Goal: Information Seeking & Learning: Learn about a topic

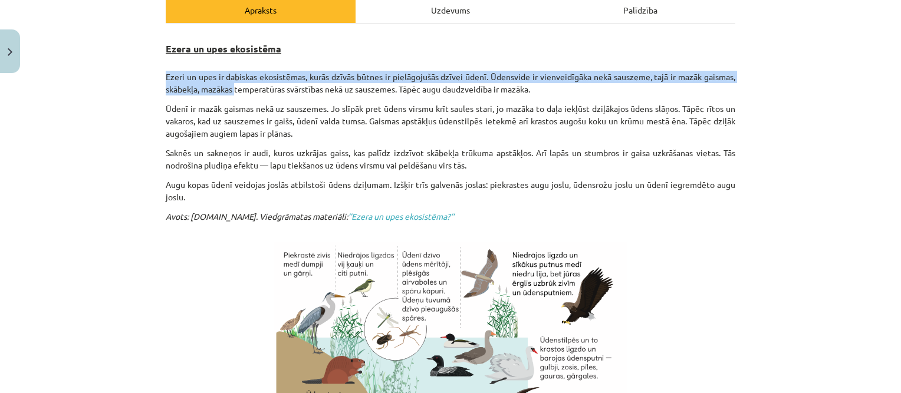
drag, startPoint x: 151, startPoint y: 70, endPoint x: 320, endPoint y: 94, distance: 170.3
click at [264, 88] on div "Mācību tēma: Bioloģijas 9. klases 1. ieskaites mācību materiāls #2 1. tēma. Kād…" at bounding box center [450, 196] width 901 height 393
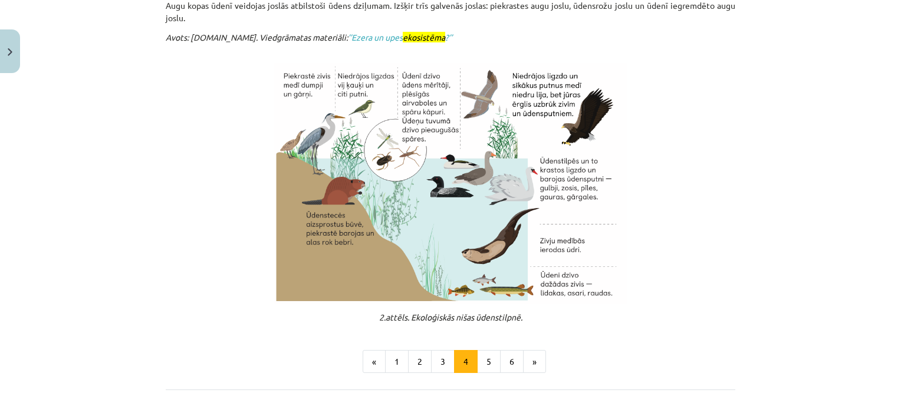
scroll to position [354, 0]
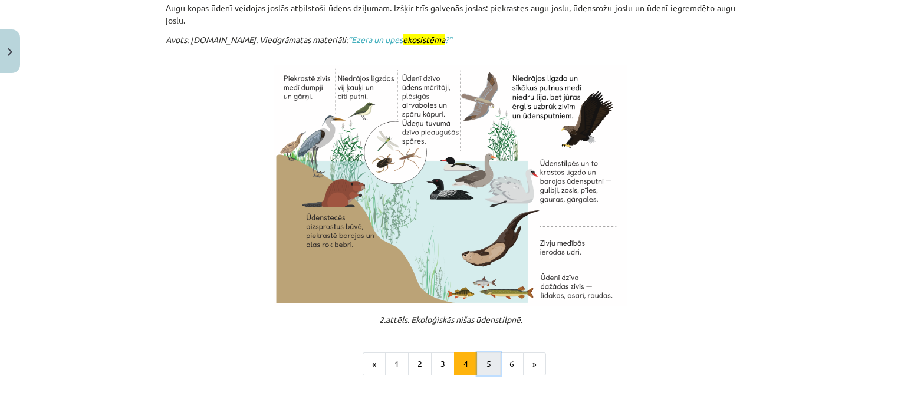
click at [483, 367] on button "5" at bounding box center [489, 365] width 24 height 24
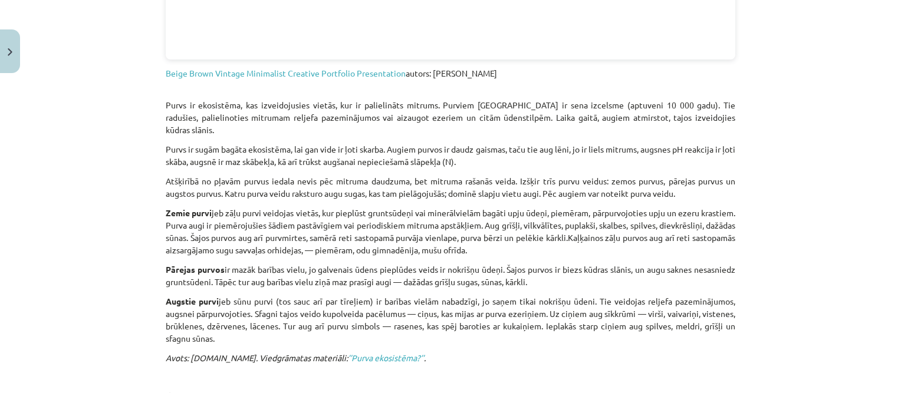
scroll to position [564, 0]
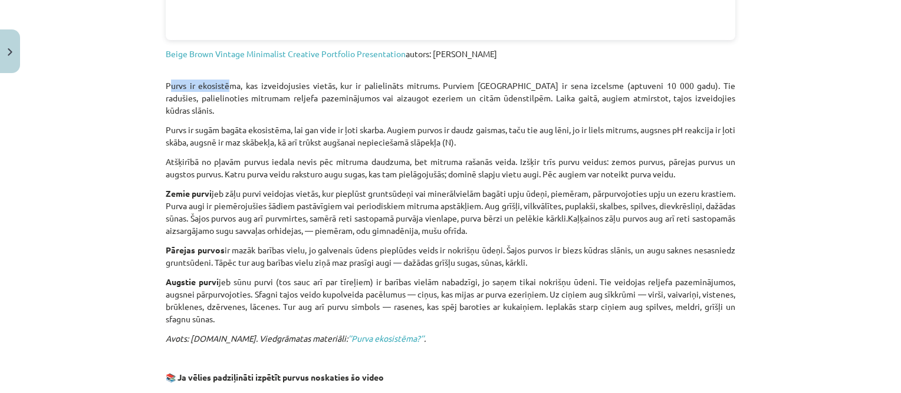
drag, startPoint x: 159, startPoint y: 88, endPoint x: 239, endPoint y: 85, distance: 80.2
click at [239, 85] on div "16 XP Saņemsi Grūts 120 pilda Apraksts Uzdevums Palīdzība Purva ekosistēma 📒 Iz…" at bounding box center [451, 156] width 584 height 1285
drag, startPoint x: 157, startPoint y: 84, endPoint x: 265, endPoint y: 86, distance: 107.3
click at [265, 86] on div "16 XP Saņemsi Grūts 120 pilda Apraksts Uzdevums Palīdzība Purva ekosistēma 📒 Iz…" at bounding box center [451, 156] width 584 height 1285
click at [217, 103] on div "Purva ekosistēma 📒 Izpēti prezentāciju Beige Brown Vintage Minimalist Creative …" at bounding box center [451, 126] width 570 height 959
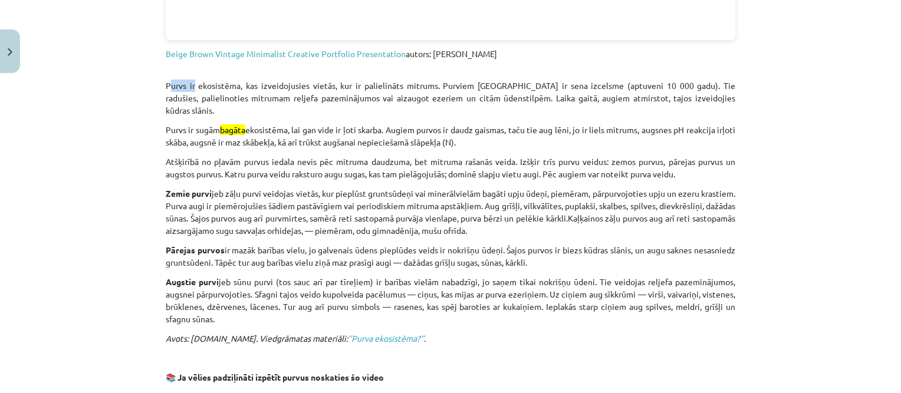
drag, startPoint x: 163, startPoint y: 84, endPoint x: 196, endPoint y: 84, distance: 33.6
click at [196, 84] on p "Purvs ir ekosistēma, kas izveidojusies vietās, kur ir palielināts mitrums. Purv…" at bounding box center [451, 92] width 570 height 50
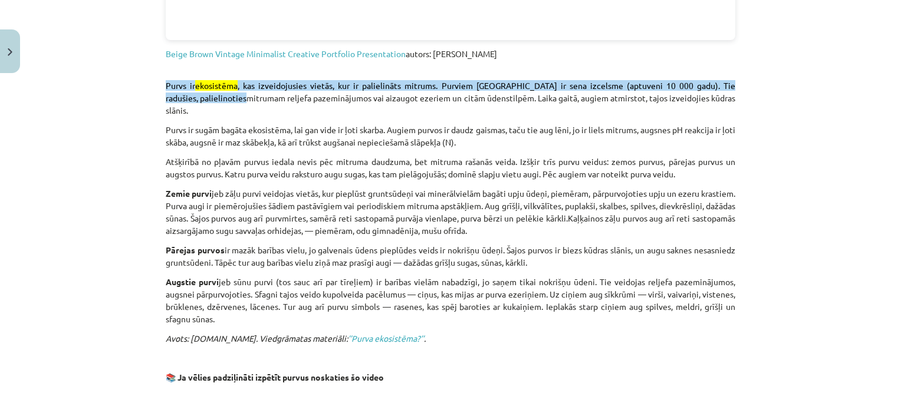
drag, startPoint x: 196, startPoint y: 84, endPoint x: 180, endPoint y: 66, distance: 24.2
click at [180, 67] on p "Purvs ir ekosistēma , kas izveidojusies vietās, kur ir palielināts mitrums. Pur…" at bounding box center [451, 92] width 570 height 50
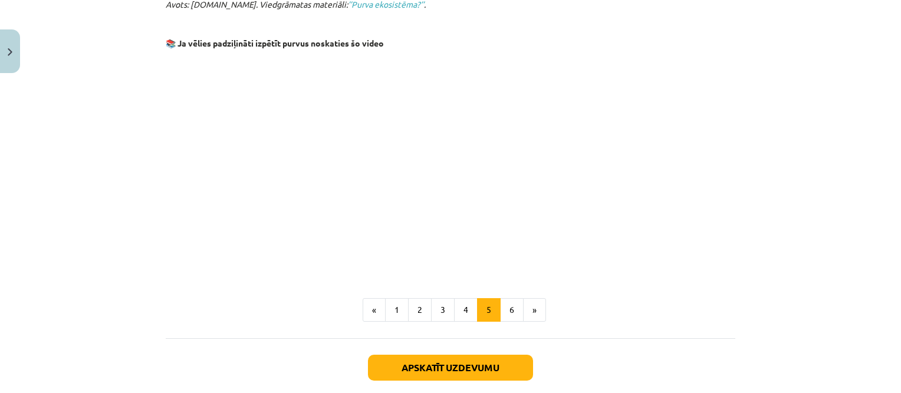
scroll to position [918, 0]
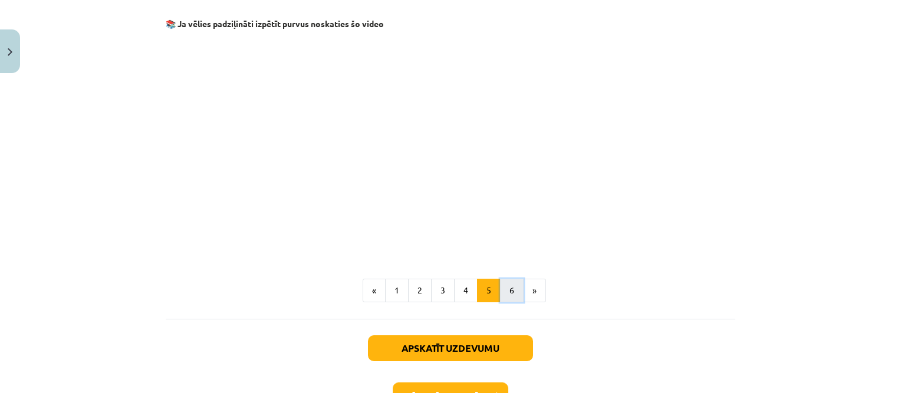
click at [506, 279] on button "6" at bounding box center [512, 291] width 24 height 24
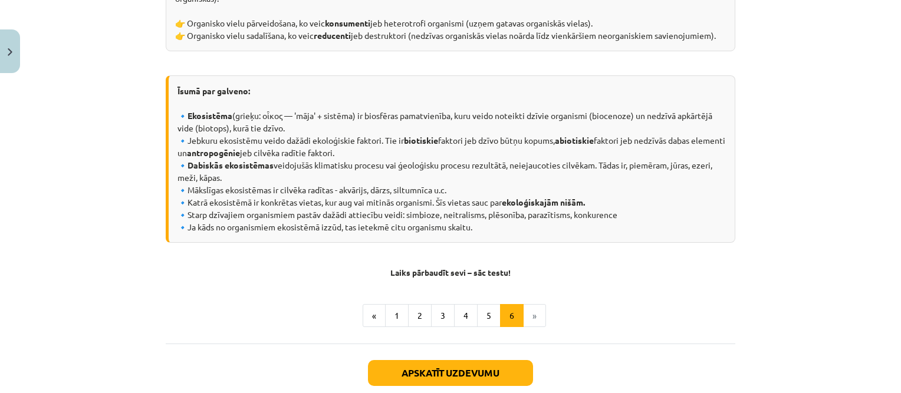
scroll to position [623, 0]
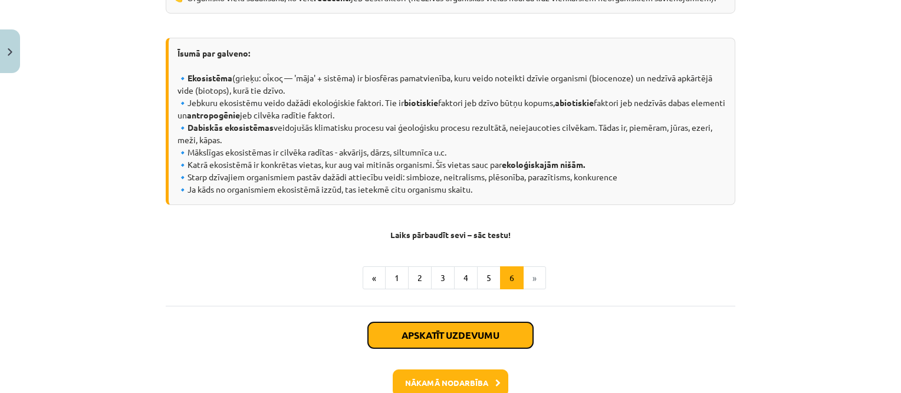
click at [450, 333] on button "Apskatīt uzdevumu" at bounding box center [450, 336] width 165 height 26
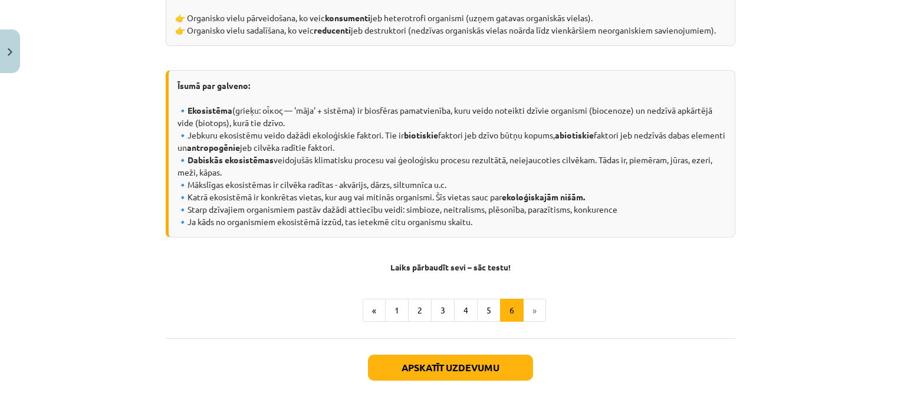
select select "**"
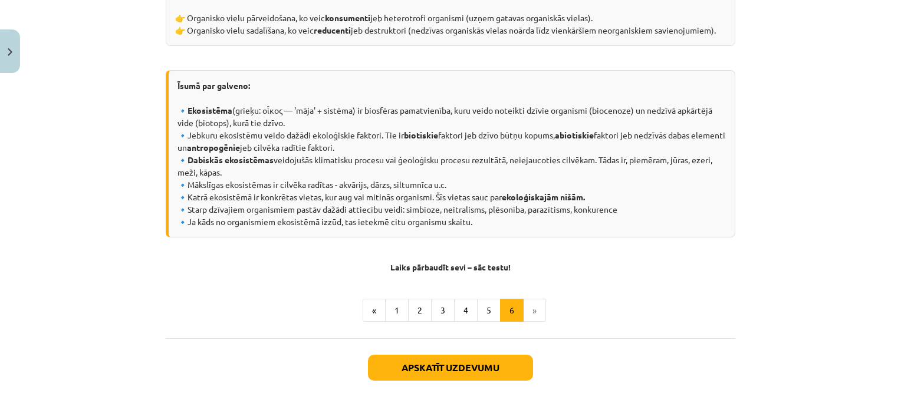
select select "**"
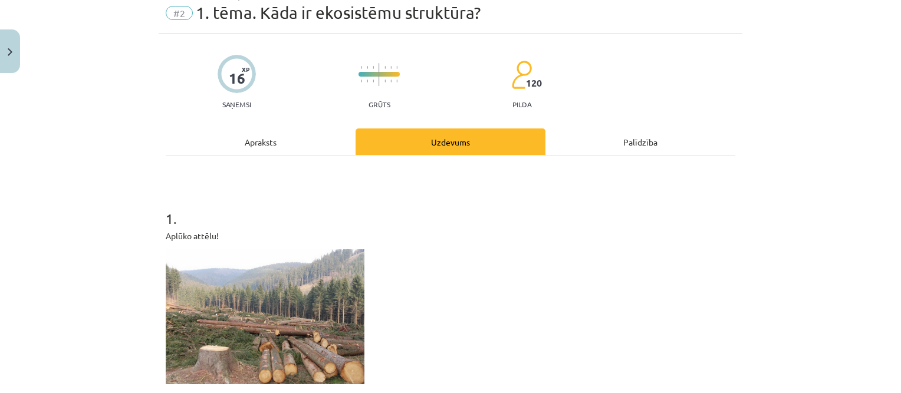
scroll to position [0, 0]
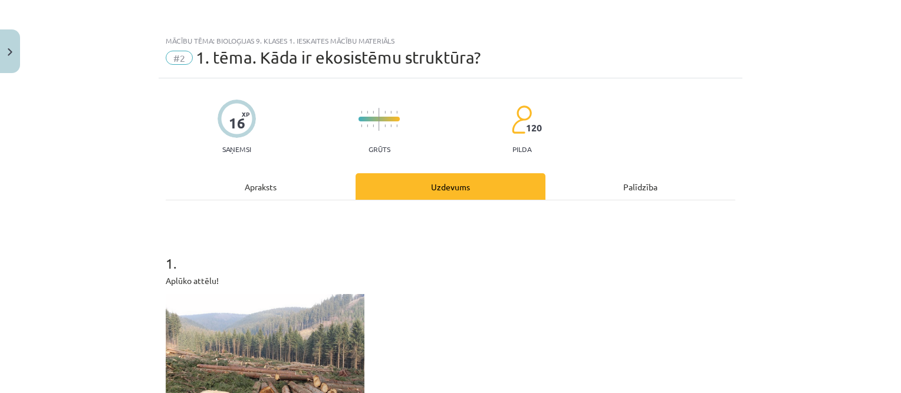
click at [586, 182] on div "Palīdzība" at bounding box center [640, 186] width 190 height 27
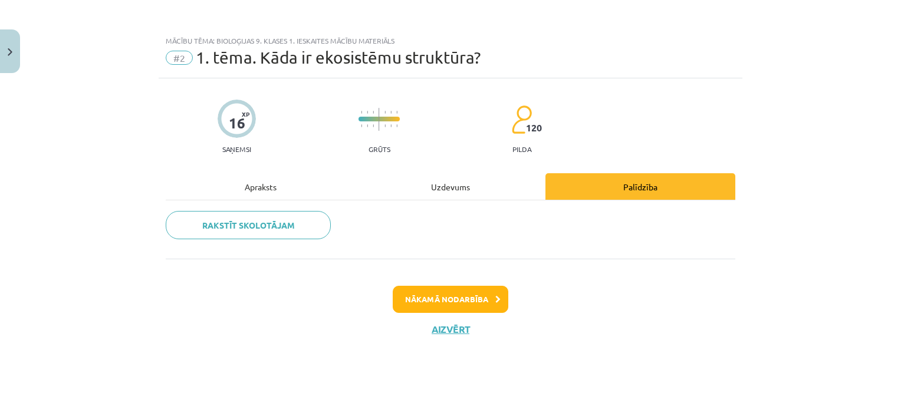
click at [252, 183] on div "Apraksts" at bounding box center [261, 186] width 190 height 27
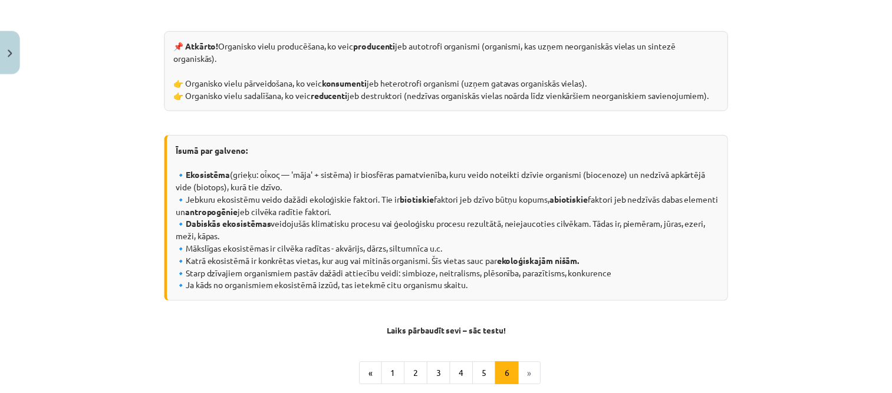
scroll to position [531, 0]
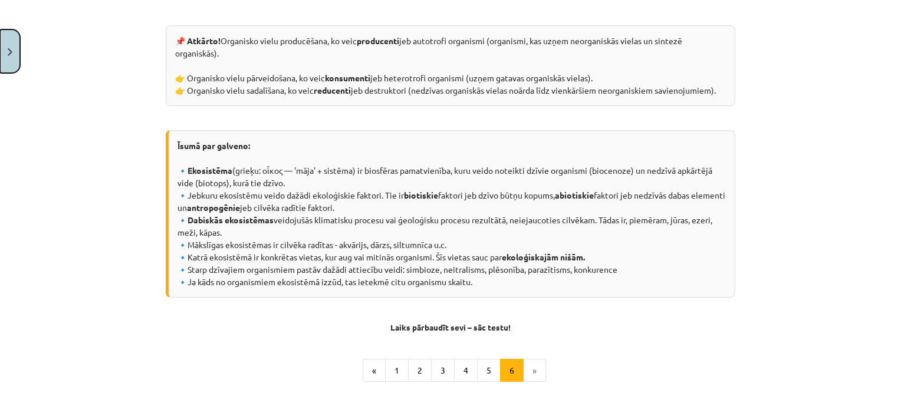
click at [11, 44] on button "Close" at bounding box center [10, 51] width 20 height 44
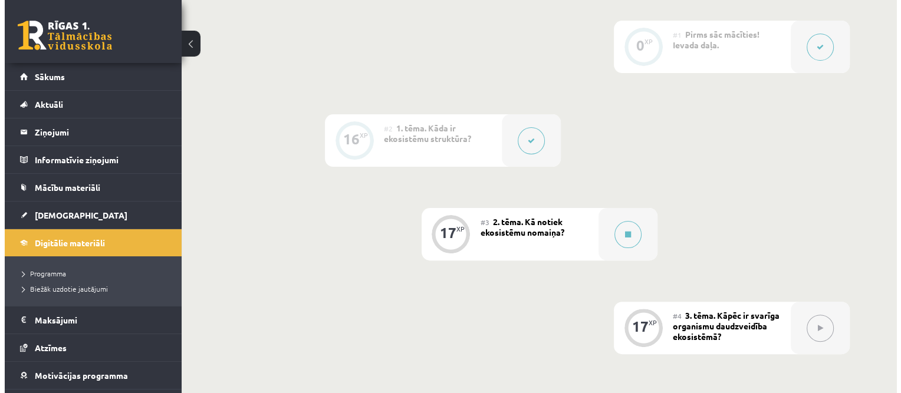
scroll to position [295, 0]
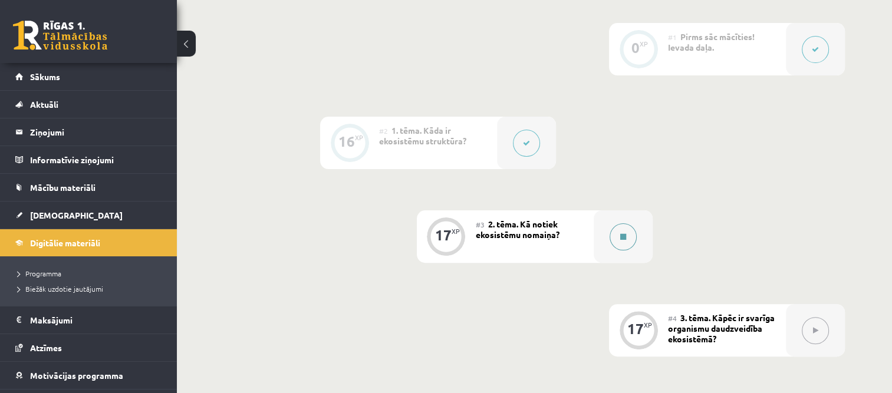
click at [628, 249] on div at bounding box center [623, 236] width 59 height 52
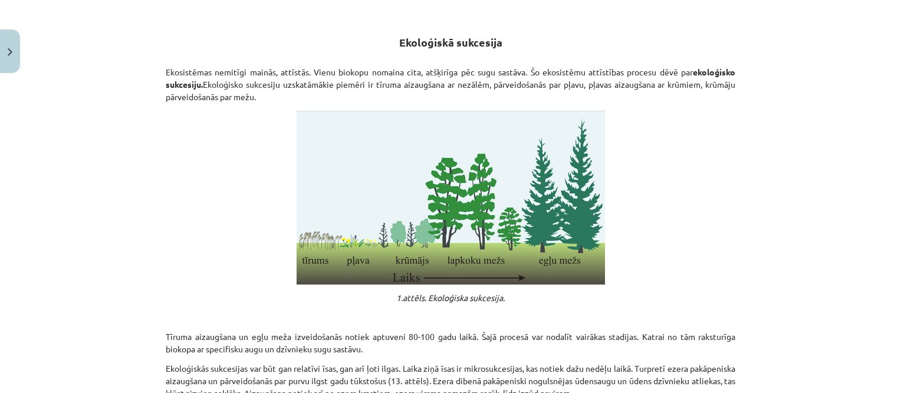
scroll to position [413, 0]
